Goal: Transaction & Acquisition: Obtain resource

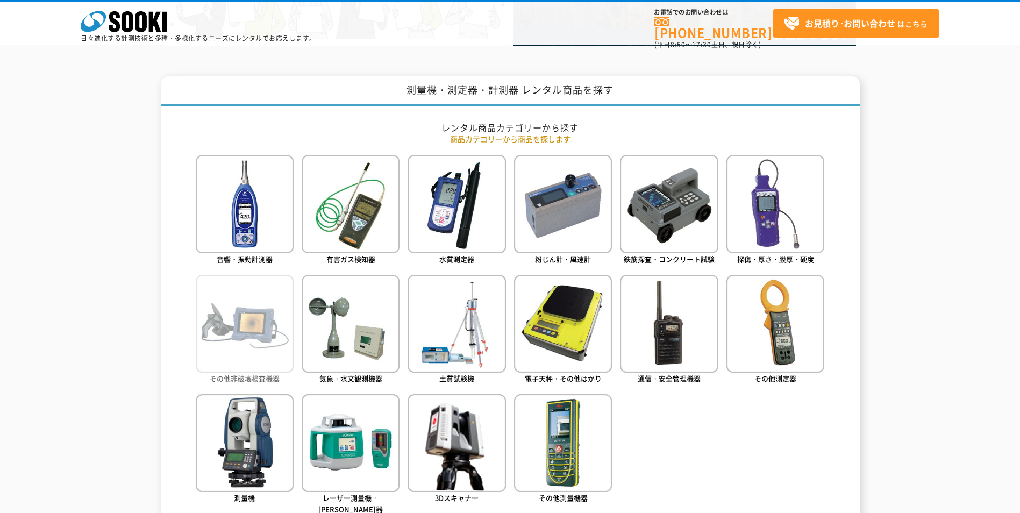
scroll to position [445, 0]
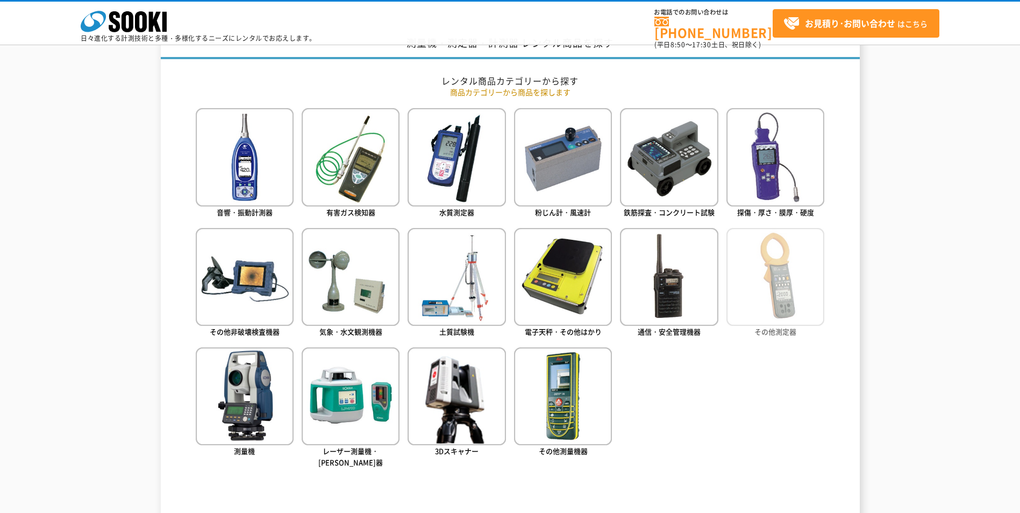
click at [754, 290] on img at bounding box center [775, 277] width 98 height 98
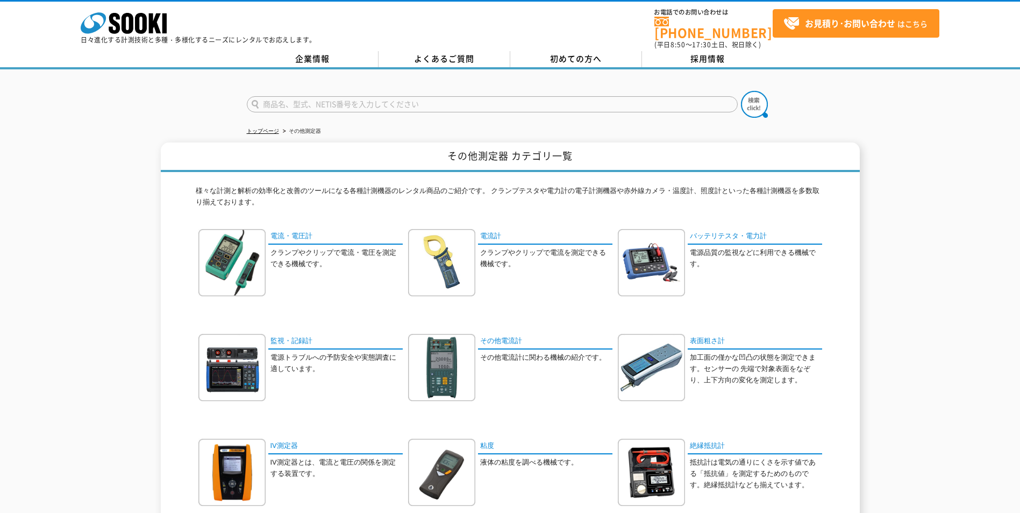
click at [305, 104] on input "text" at bounding box center [492, 104] width 491 height 16
type input "あ"
type input "アンカー"
click at [741, 91] on button at bounding box center [754, 104] width 27 height 27
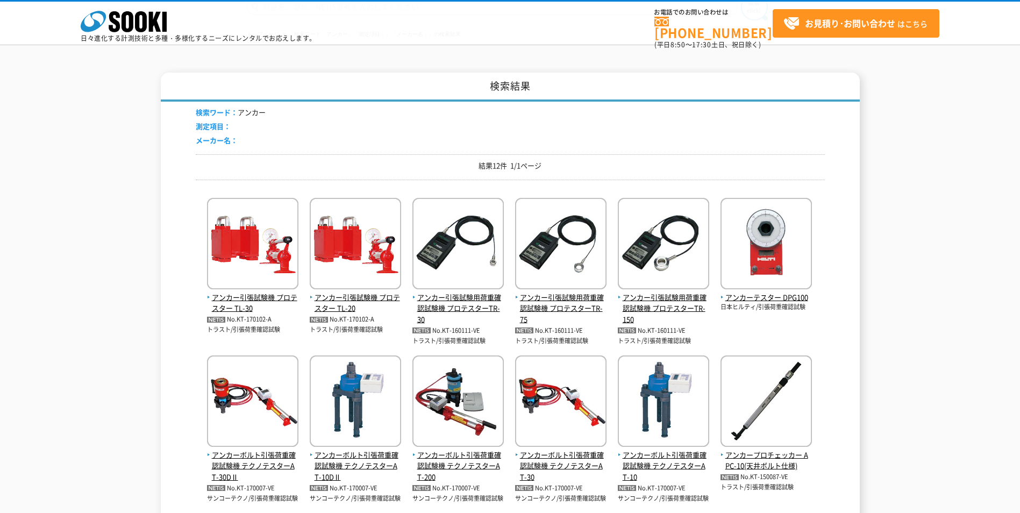
scroll to position [188, 0]
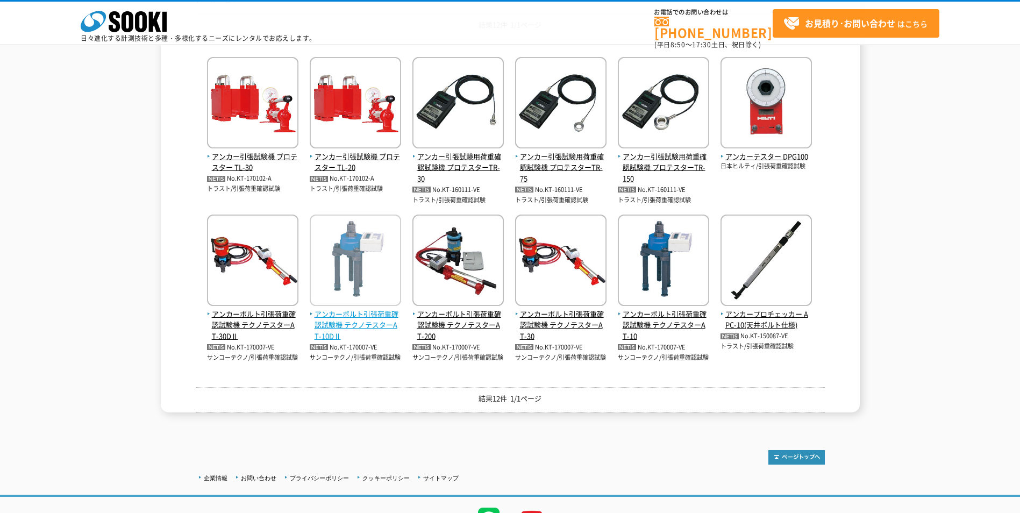
click at [346, 253] on img at bounding box center [355, 262] width 91 height 94
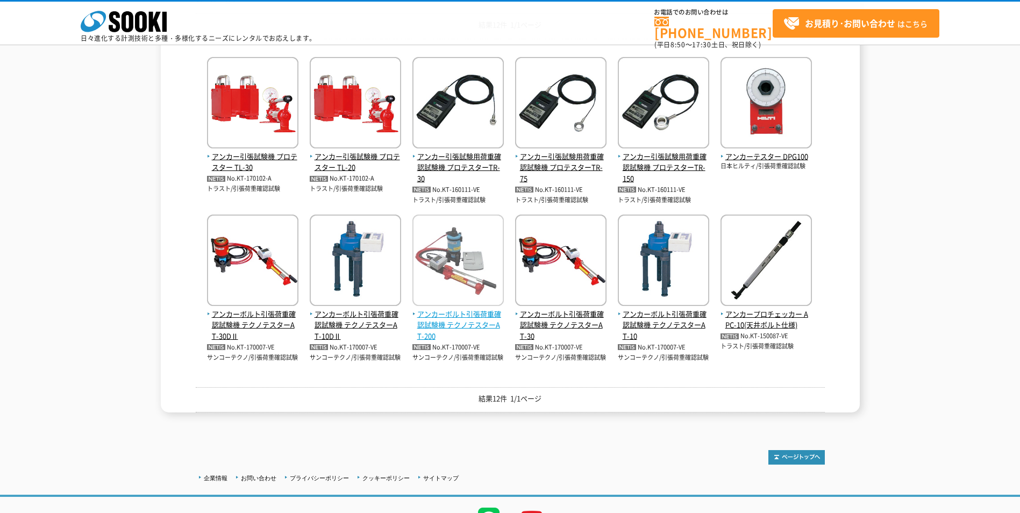
click at [449, 240] on img at bounding box center [457, 262] width 91 height 94
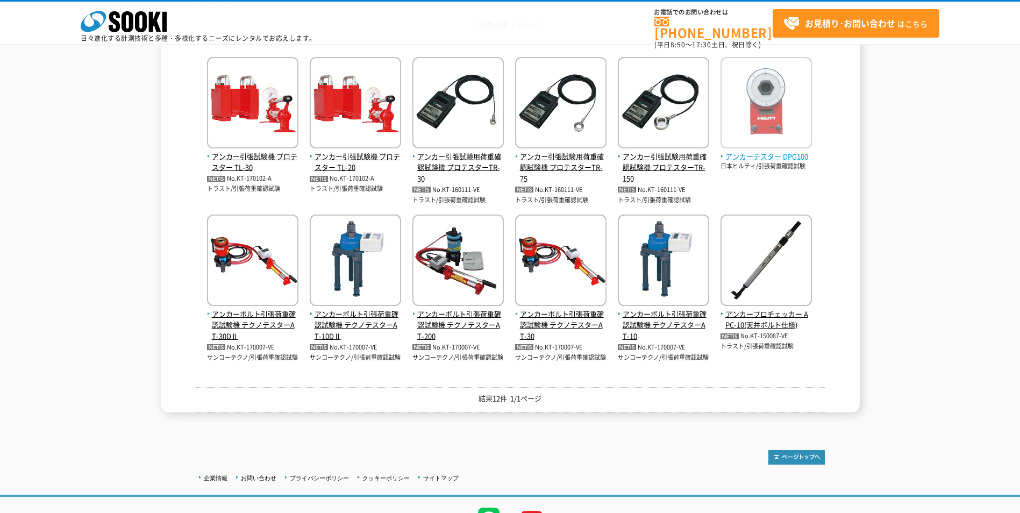
click at [770, 117] on img at bounding box center [765, 104] width 91 height 94
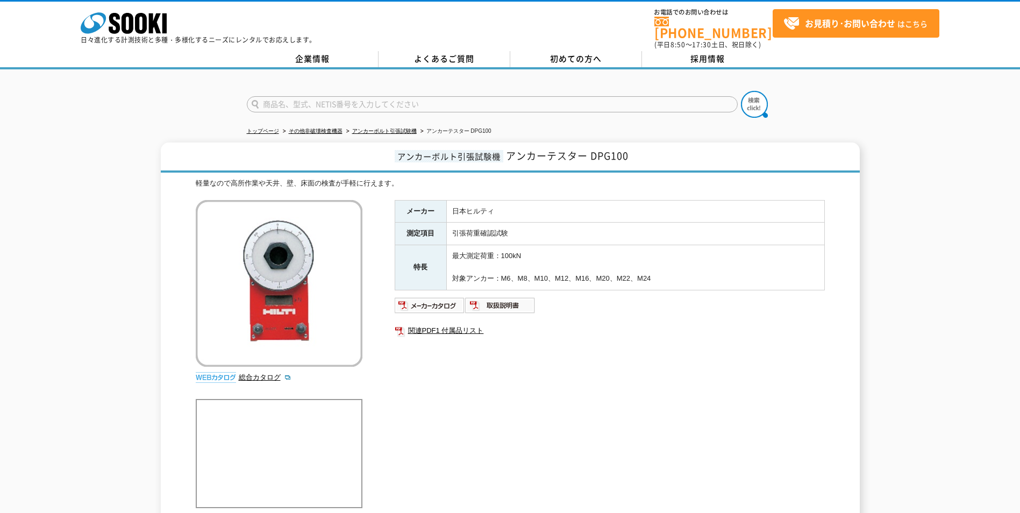
click at [531, 410] on div "メーカー 日本ヒルティ 測定項目 引張荷重確認試験 特長 最大測定荷重：100kN 対象アンカー：M6、M8、M10、M12、M16、M20、M22、M24 …" at bounding box center [610, 315] width 430 height 231
